Goal: Transaction & Acquisition: Obtain resource

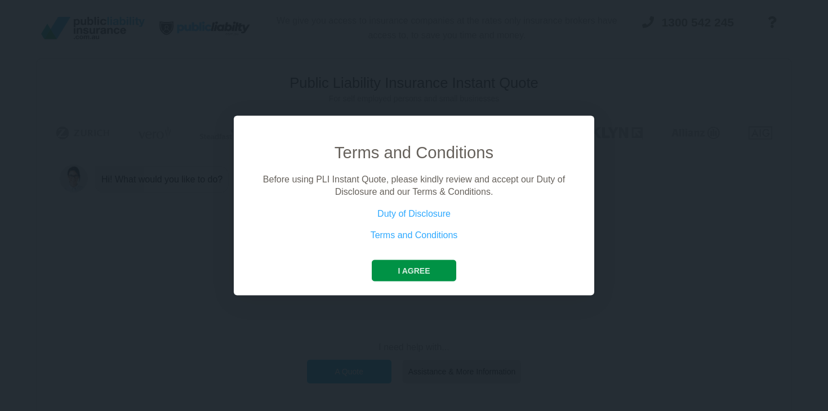
click at [412, 266] on button "I agree" at bounding box center [414, 270] width 84 height 21
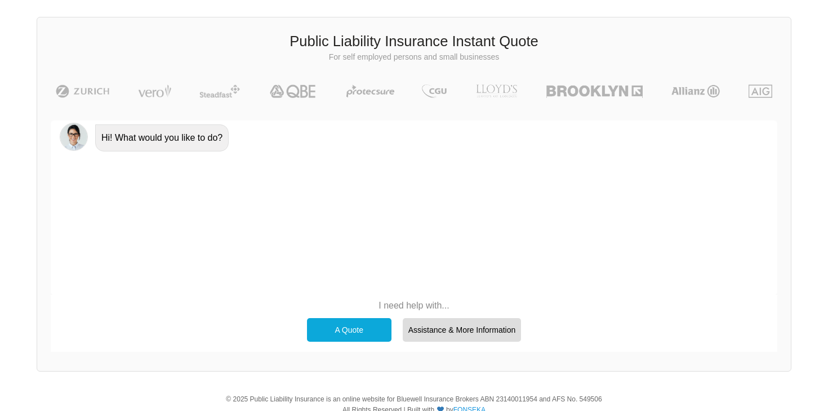
scroll to position [56, 0]
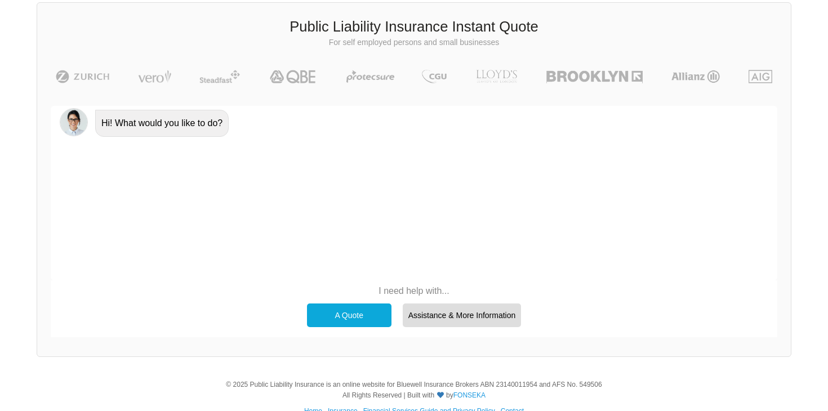
click at [343, 309] on div "A Quote" at bounding box center [349, 316] width 84 height 24
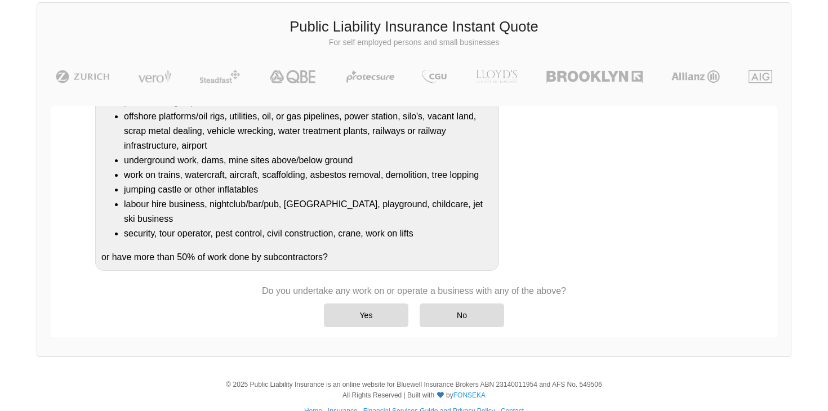
scroll to position [163, 0]
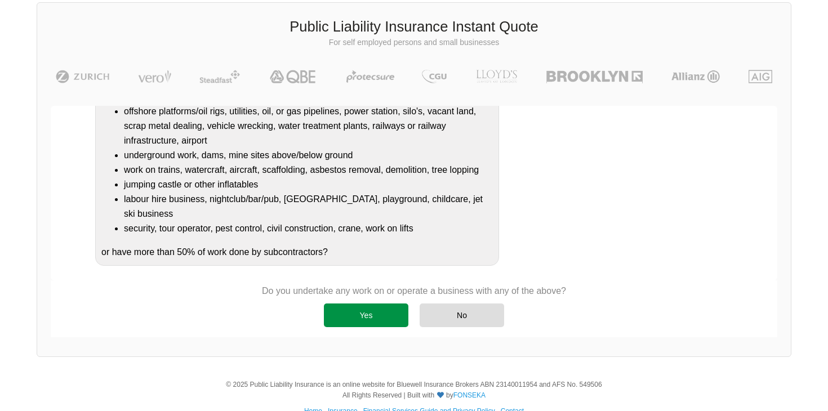
click at [372, 317] on div "Yes" at bounding box center [366, 316] width 84 height 24
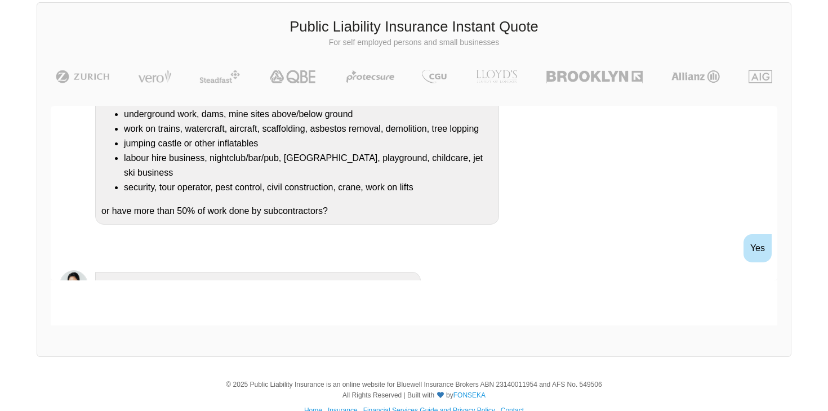
scroll to position [259, 0]
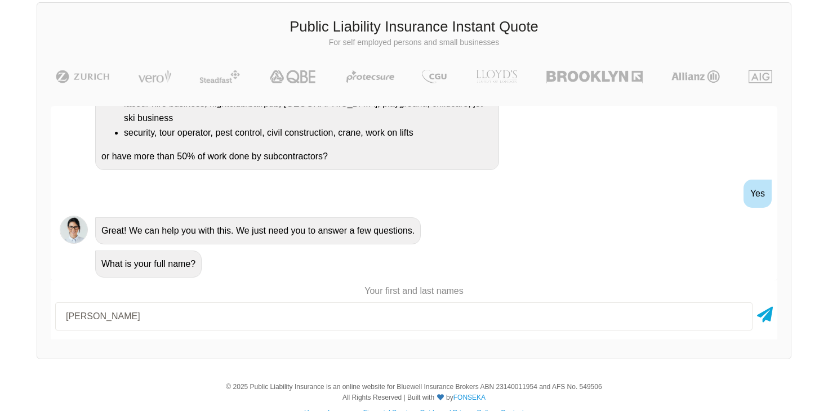
type input "[PERSON_NAME]"
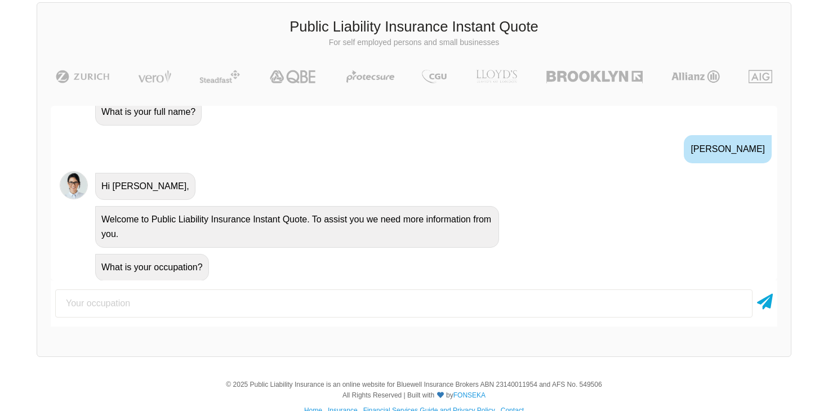
scroll to position [415, 0]
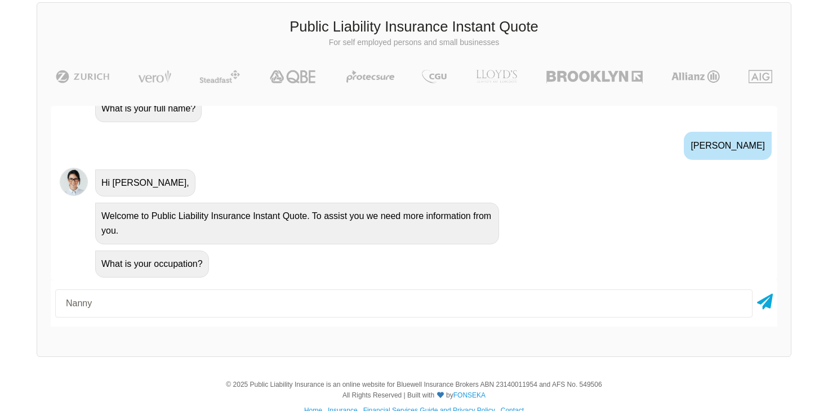
type input "Nanny"
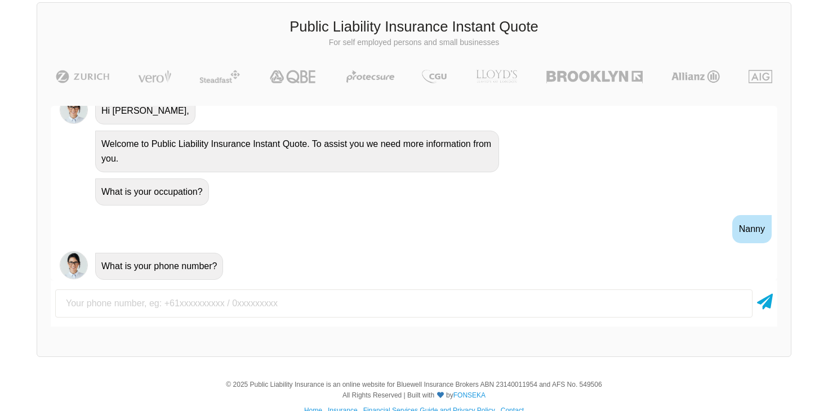
scroll to position [489, 0]
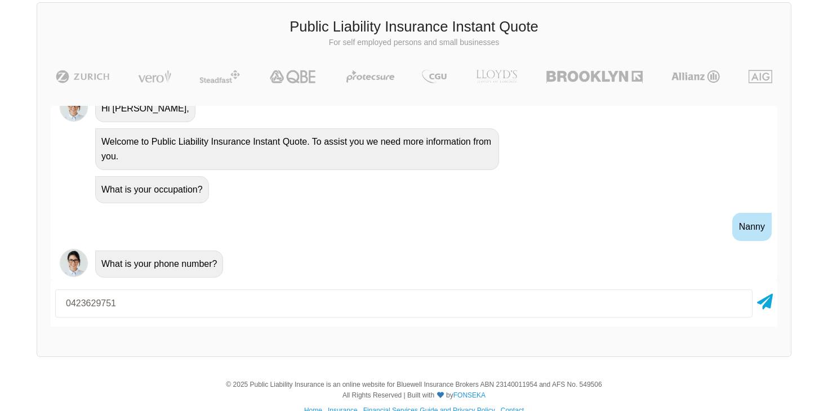
type input "0423629751"
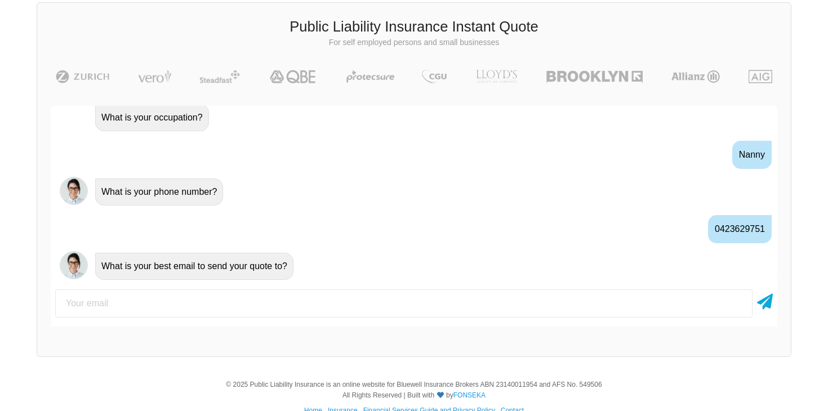
scroll to position [563, 0]
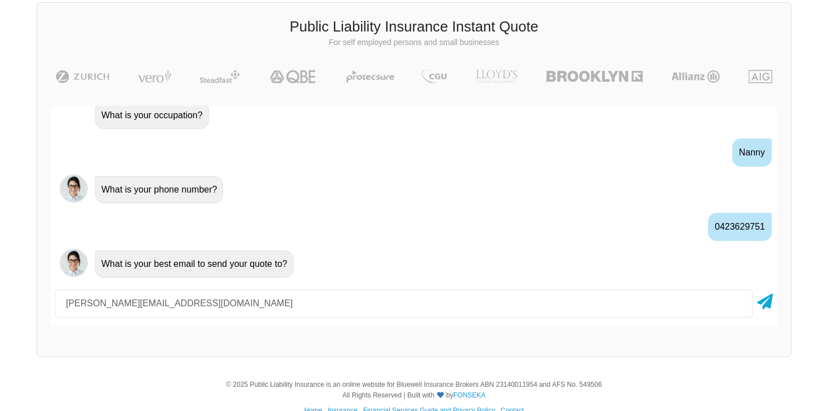
type input "[PERSON_NAME][EMAIL_ADDRESS][DOMAIN_NAME]"
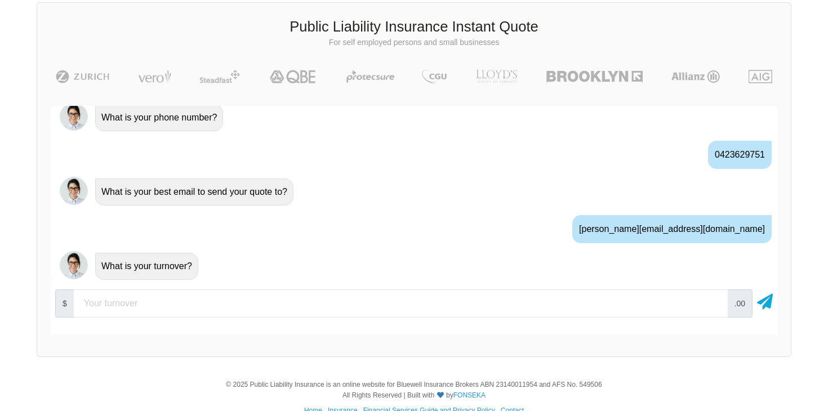
scroll to position [638, 0]
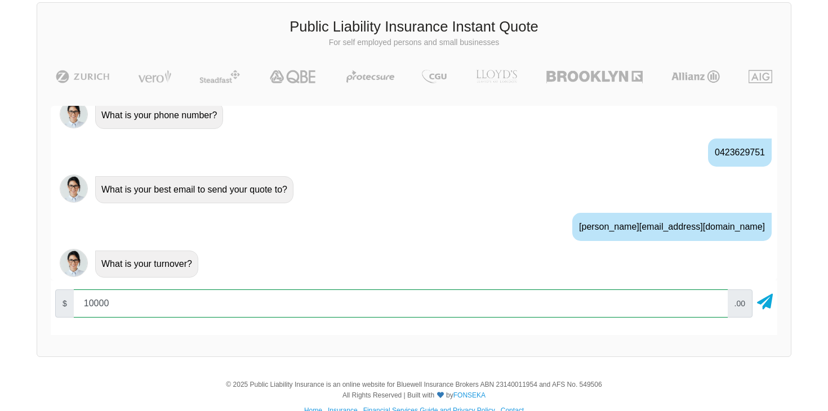
click at [712, 301] on input "10000" at bounding box center [401, 303] width 654 height 28
type input "1"
type input "52000"
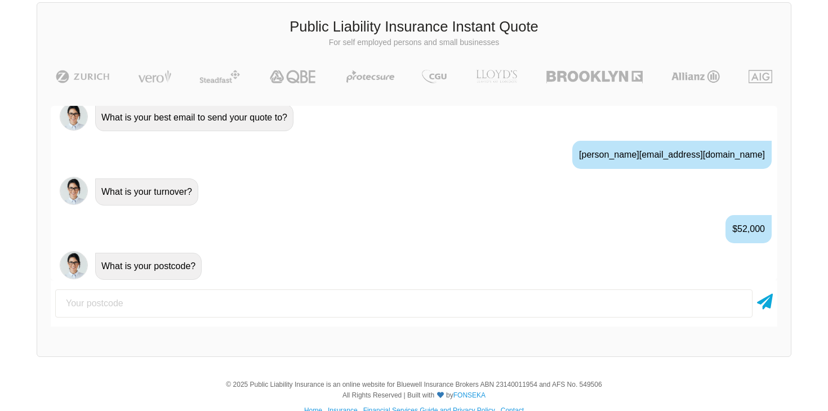
scroll to position [712, 0]
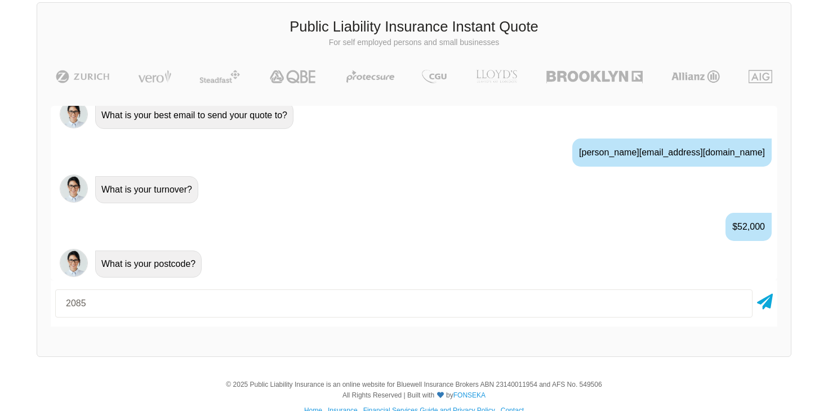
type input "2085"
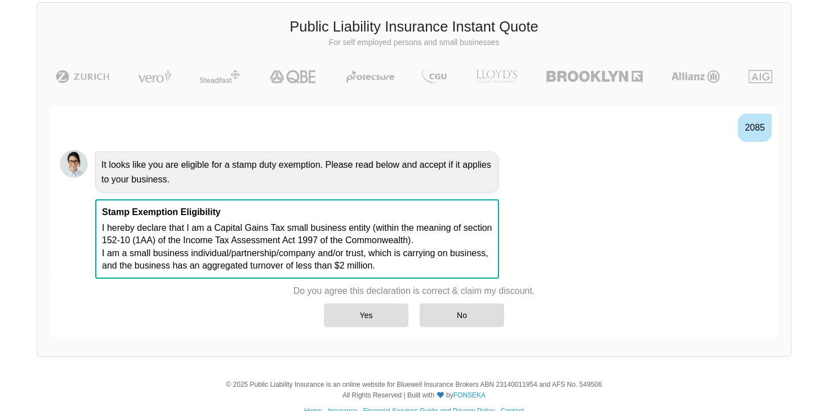
scroll to position [886, 0]
click at [371, 313] on div "Yes" at bounding box center [366, 316] width 84 height 24
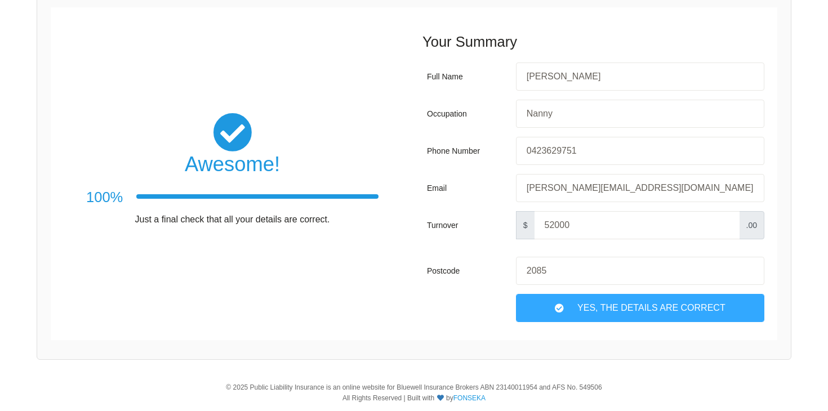
scroll to position [159, 0]
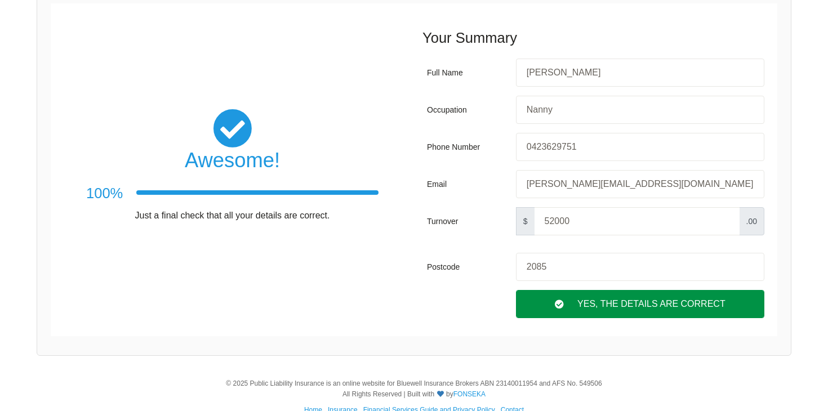
click at [589, 306] on div "Yes, The Details are correct" at bounding box center [640, 304] width 248 height 28
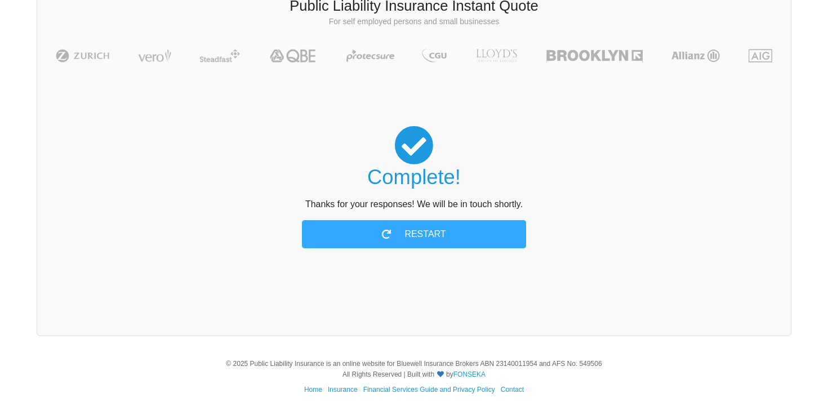
scroll to position [0, 0]
